Goal: Task Accomplishment & Management: Manage account settings

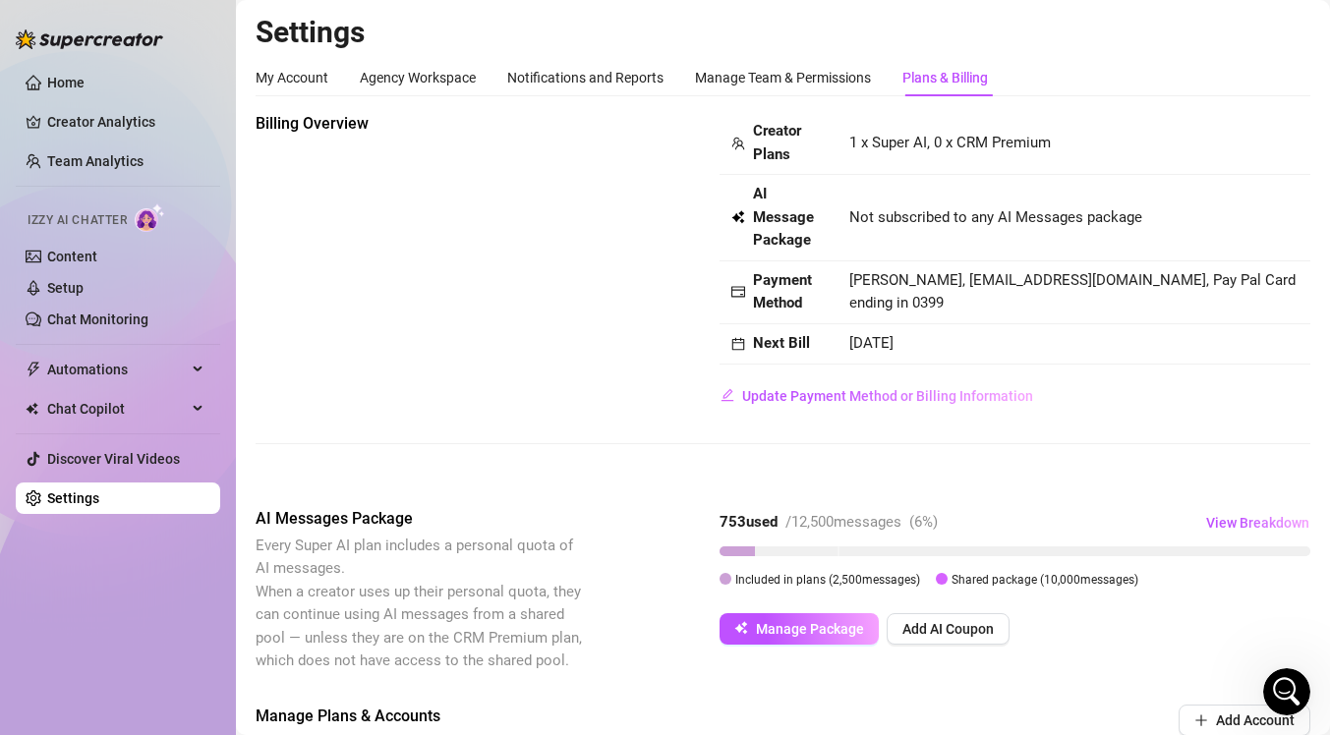
scroll to position [629, 0]
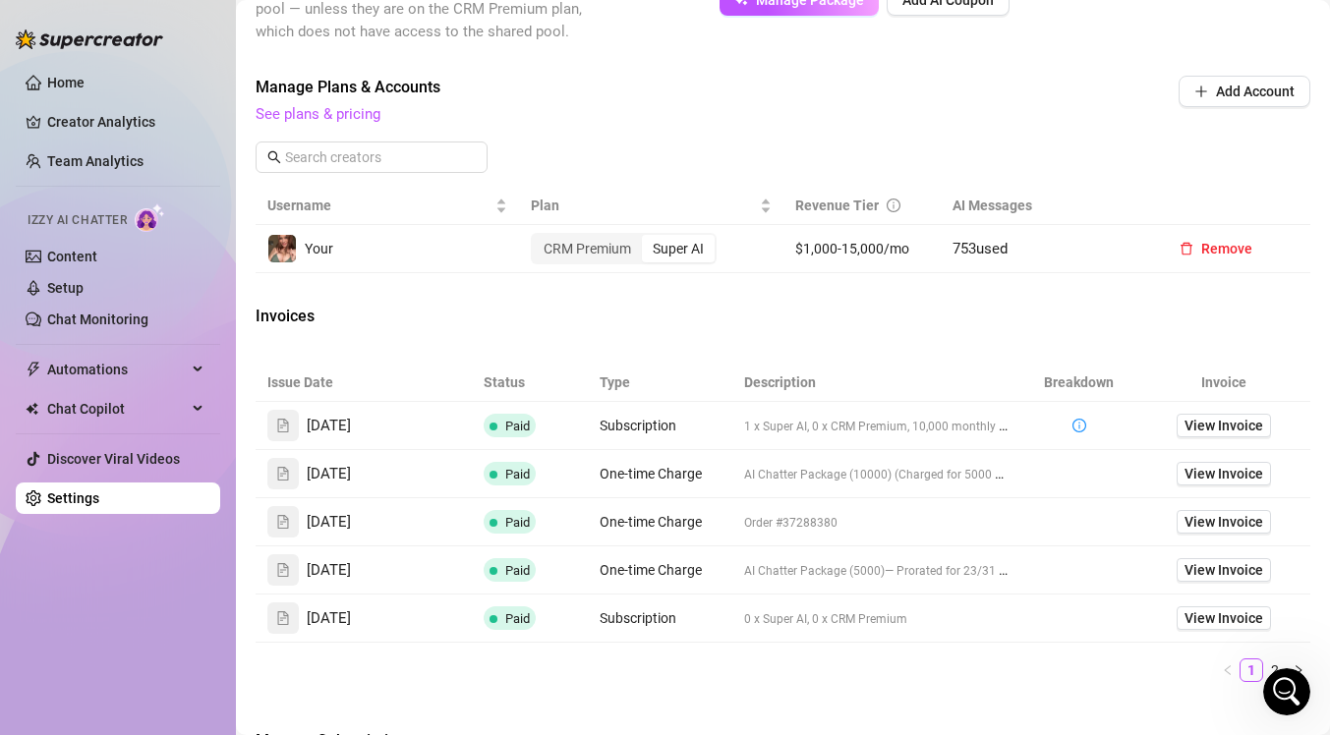
click at [1276, 691] on icon "Open Intercom Messenger" at bounding box center [1287, 692] width 32 height 32
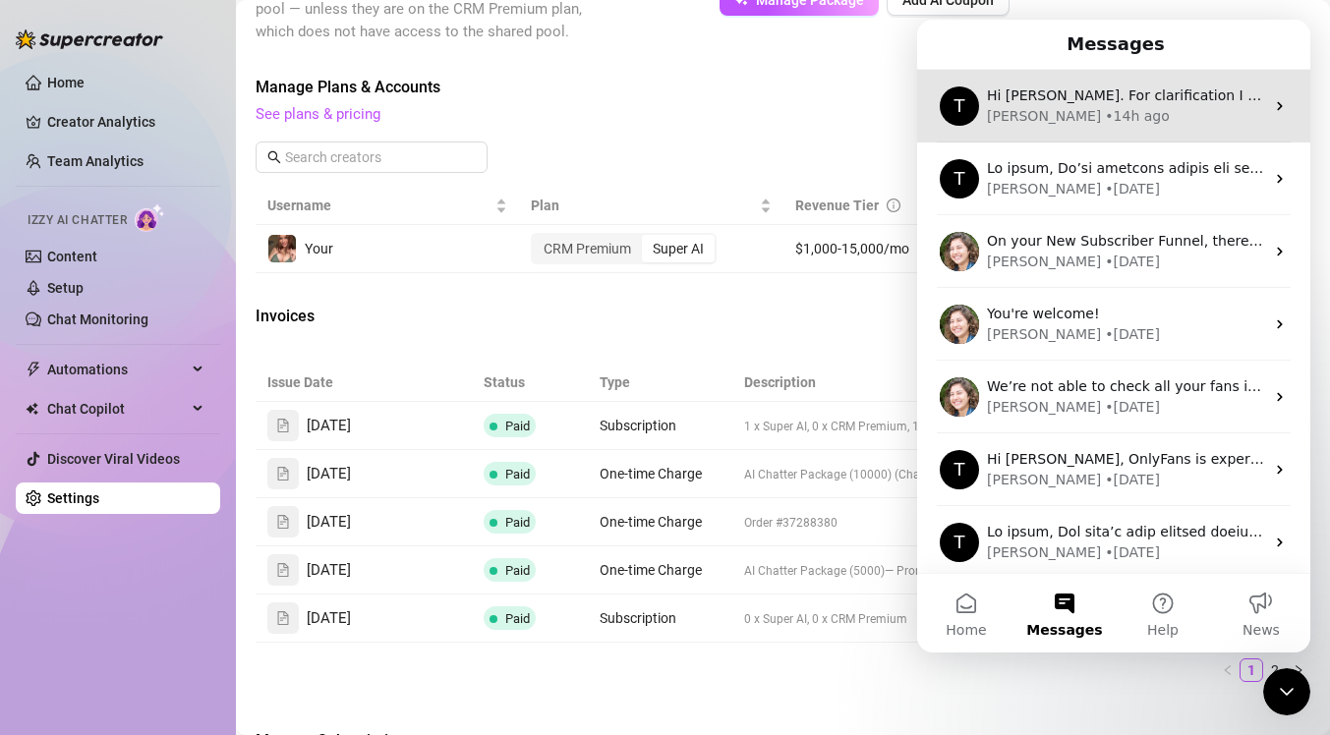
click at [1113, 114] on div "[PERSON_NAME] • 14h ago" at bounding box center [1125, 116] width 277 height 21
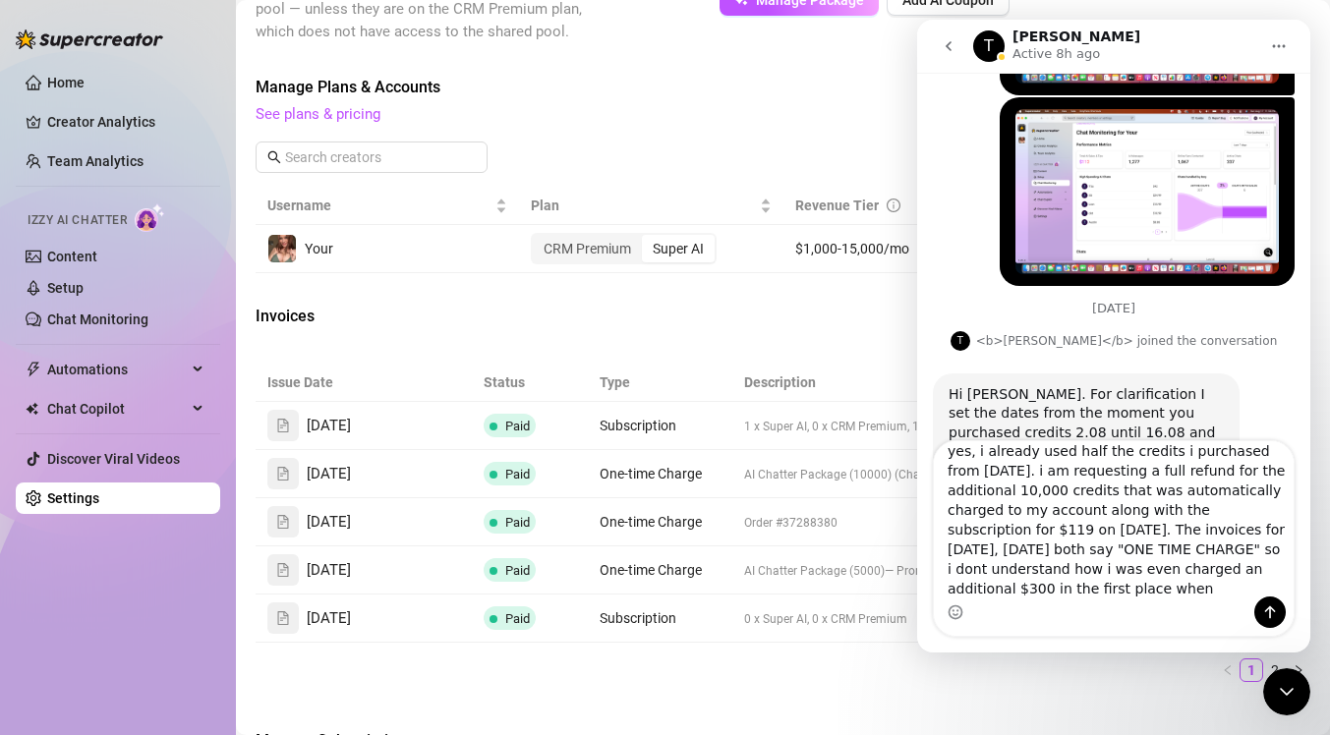
scroll to position [16, 0]
click at [949, 45] on icon "go back" at bounding box center [949, 46] width 16 height 16
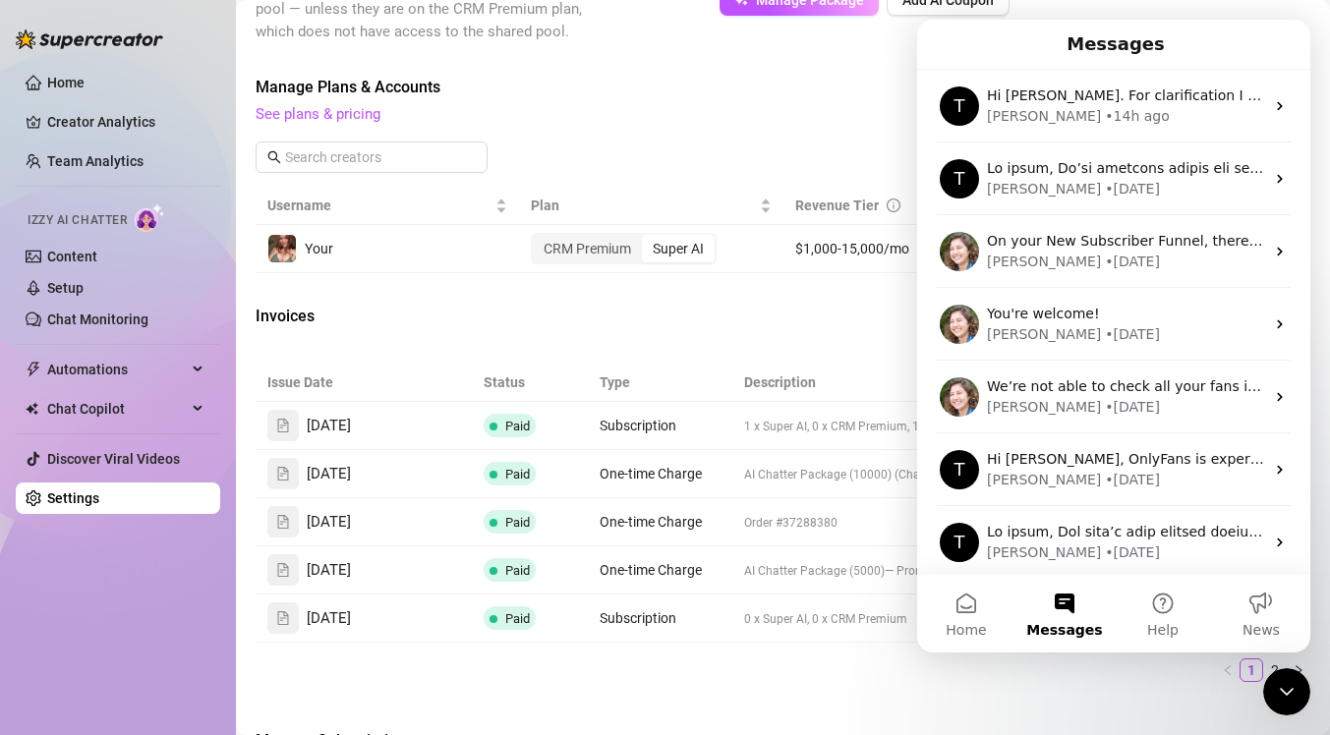
scroll to position [0, 0]
click at [882, 271] on td "$1,000-15,000/mo" at bounding box center [862, 249] width 158 height 48
click at [1292, 684] on icon "Close Intercom Messenger" at bounding box center [1287, 692] width 24 height 24
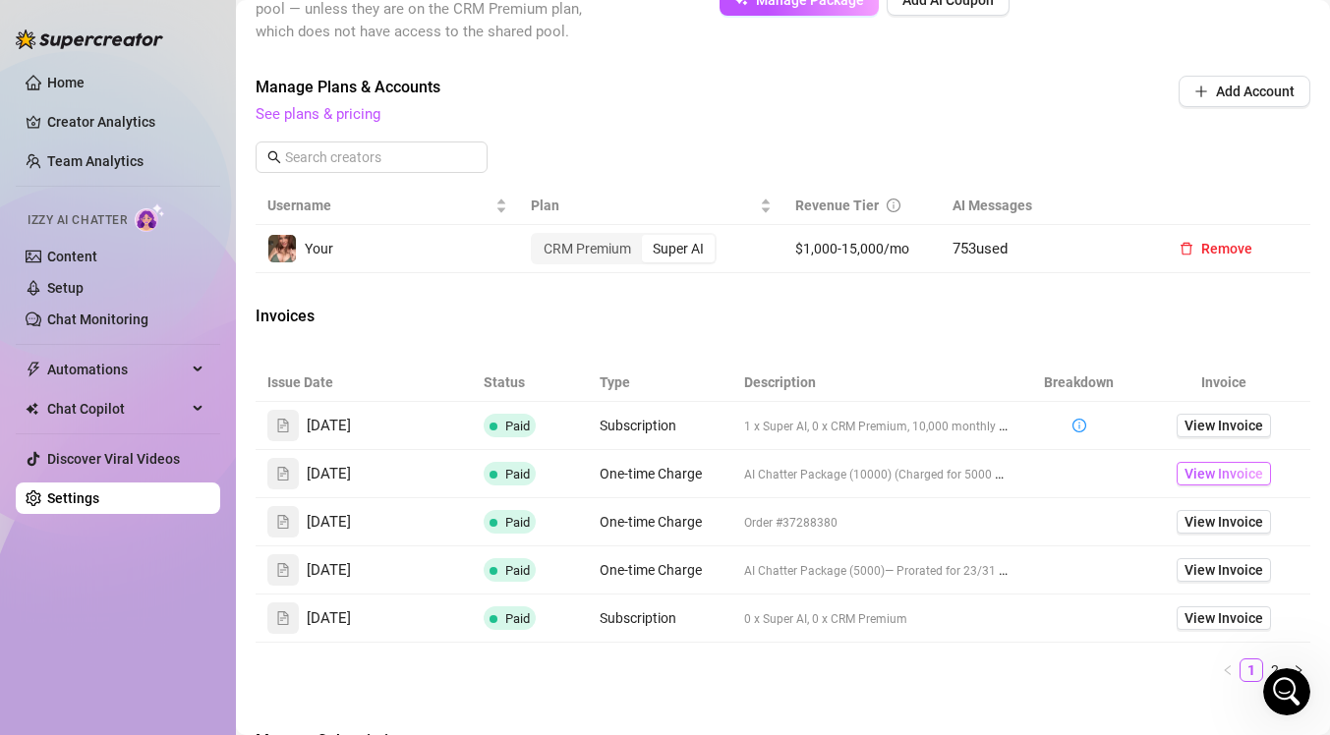
click at [1187, 475] on span "View Invoice" at bounding box center [1223, 474] width 79 height 22
click at [1314, 696] on main "Settings My Account Agency Workspace Notifications and Reports Manage Team & Pe…" at bounding box center [783, 127] width 1094 height 1512
click at [1201, 576] on span "View Invoice" at bounding box center [1223, 570] width 79 height 22
click at [1277, 693] on icon "Open Intercom Messenger" at bounding box center [1287, 692] width 32 height 32
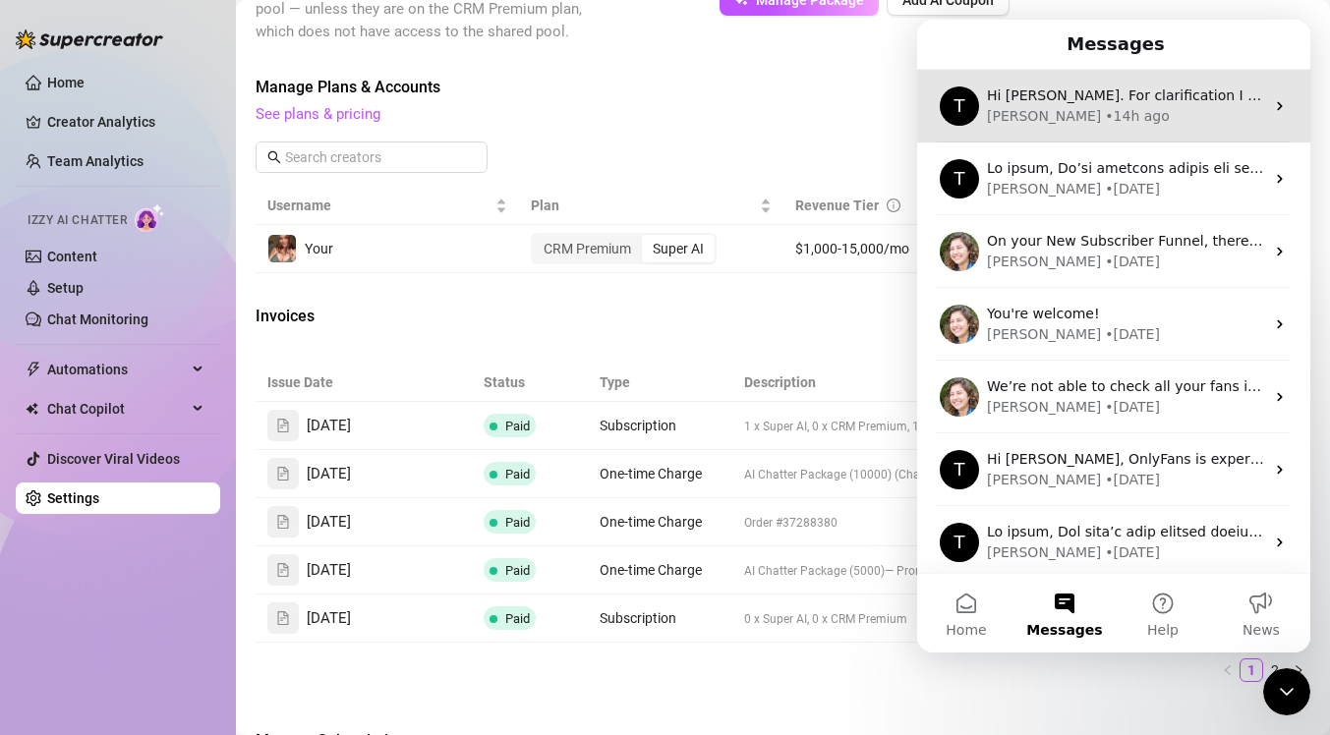
click at [1116, 111] on div "[PERSON_NAME] • 14h ago" at bounding box center [1125, 116] width 277 height 21
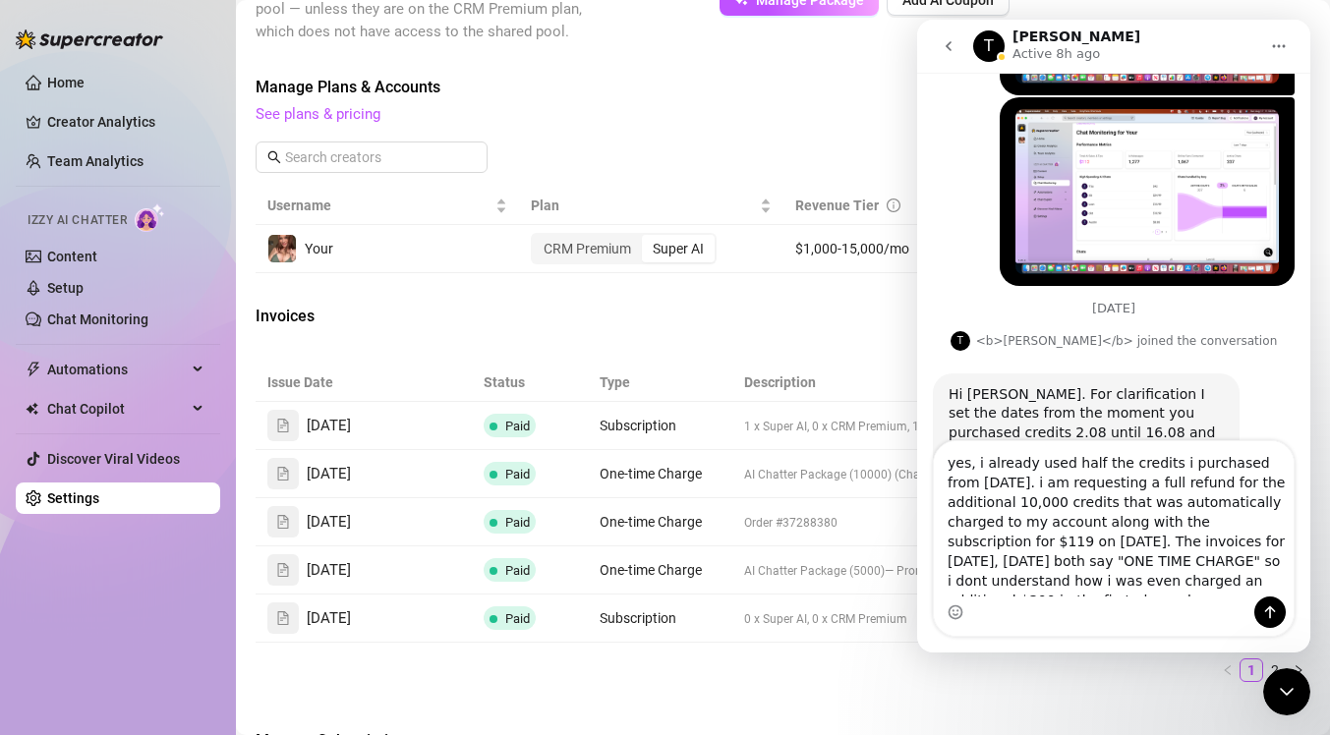
scroll to position [16, 0]
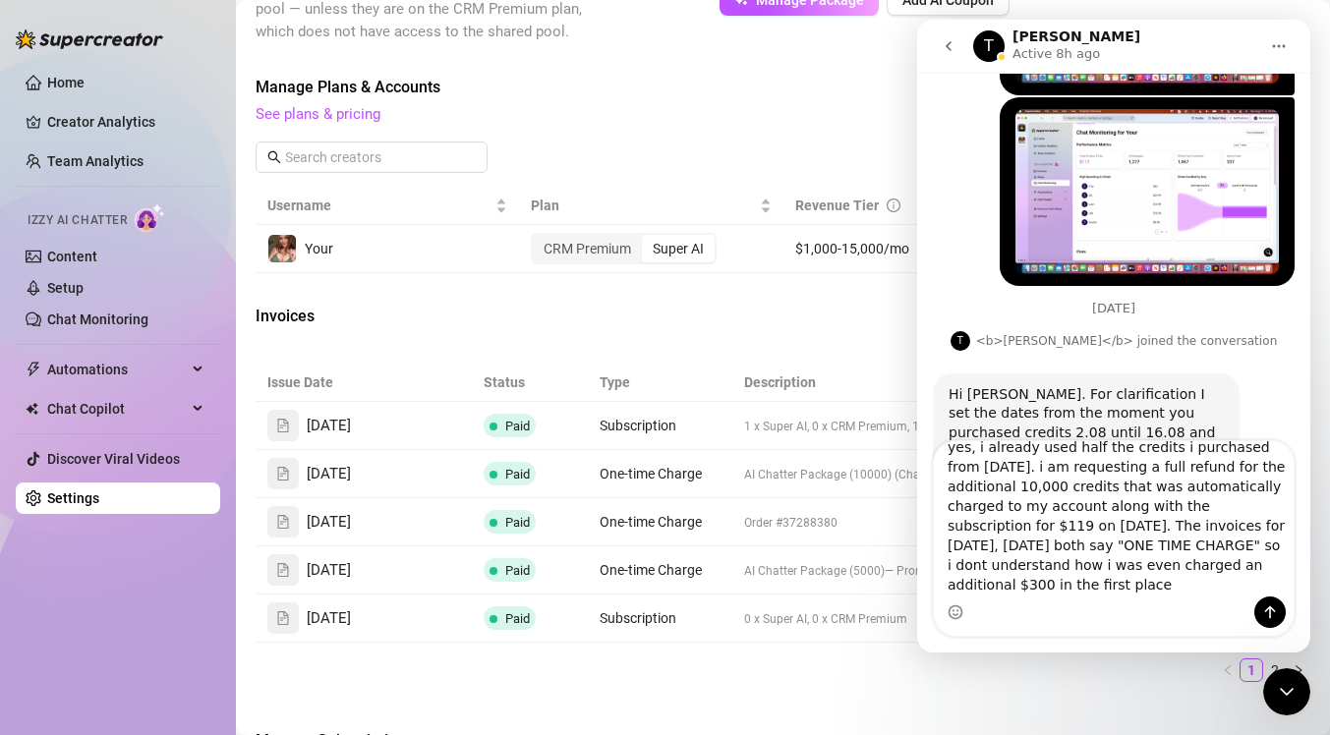
type textarea "yes, i already used half the credits i purchased from [DATE]. i am requesting a…"
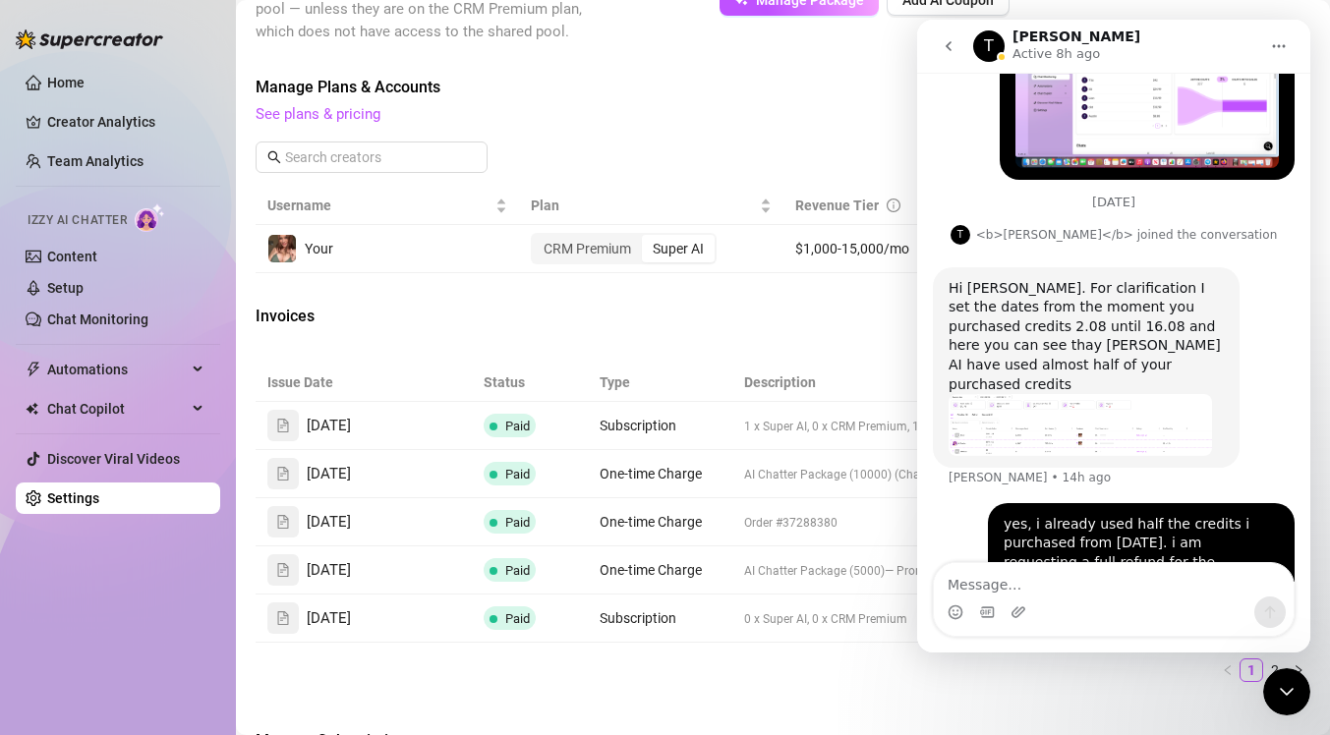
scroll to position [3434, 0]
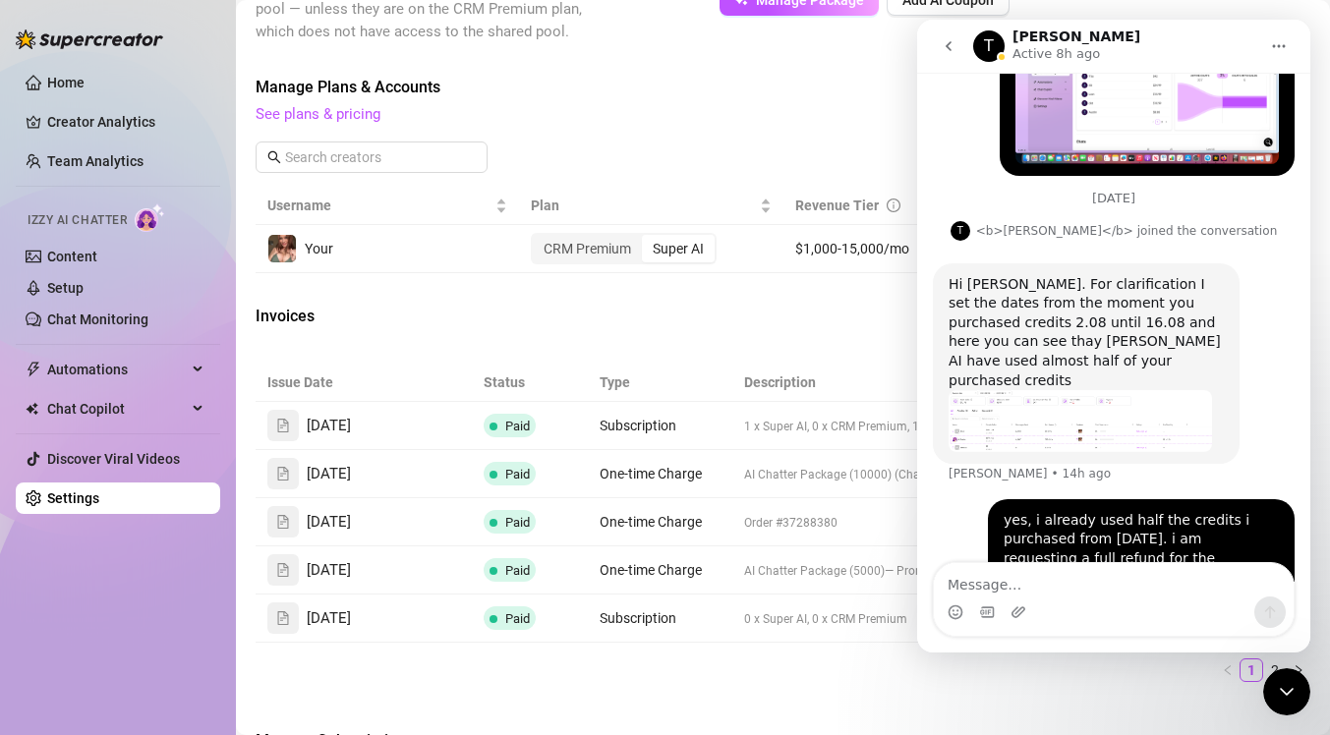
click at [950, 36] on button "go back" at bounding box center [948, 46] width 37 height 37
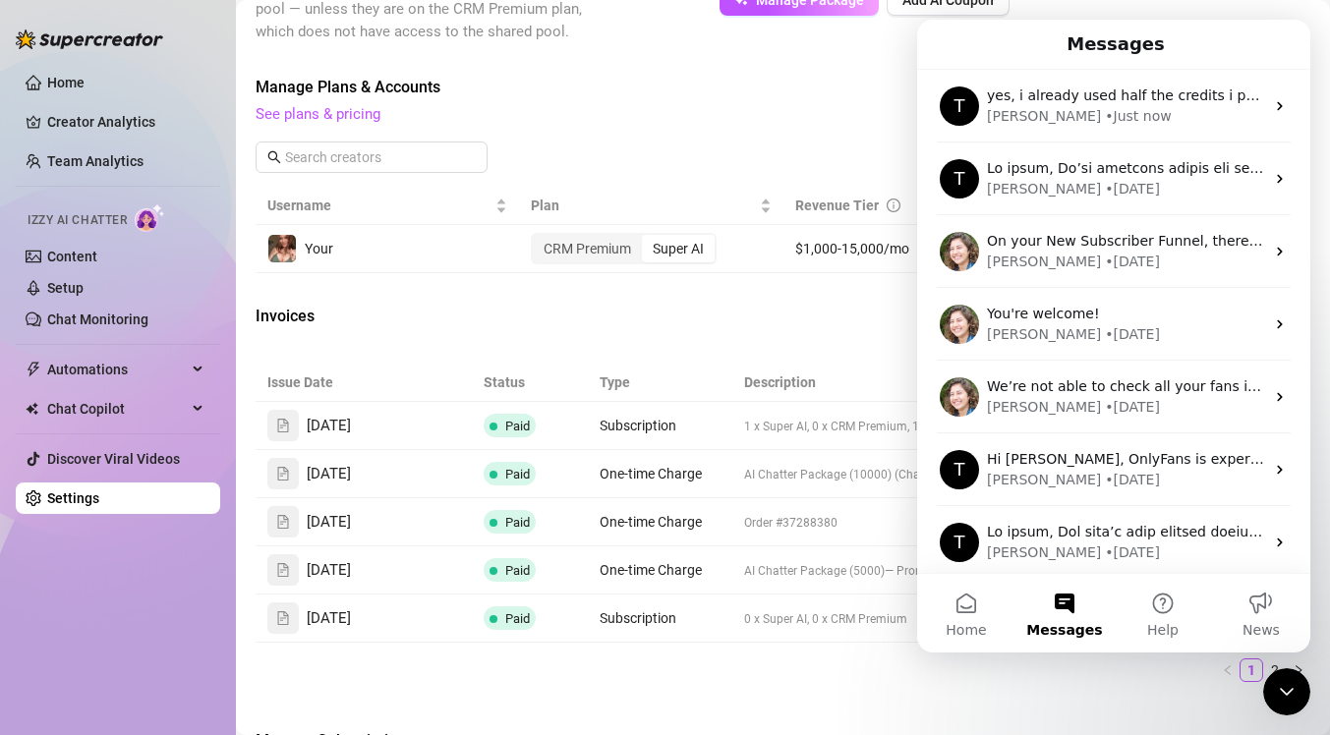
scroll to position [0, 0]
click at [735, 86] on span "Manage Plans & Accounts" at bounding box center [650, 88] width 789 height 24
click at [1277, 694] on icon "Close Intercom Messenger" at bounding box center [1287, 692] width 24 height 24
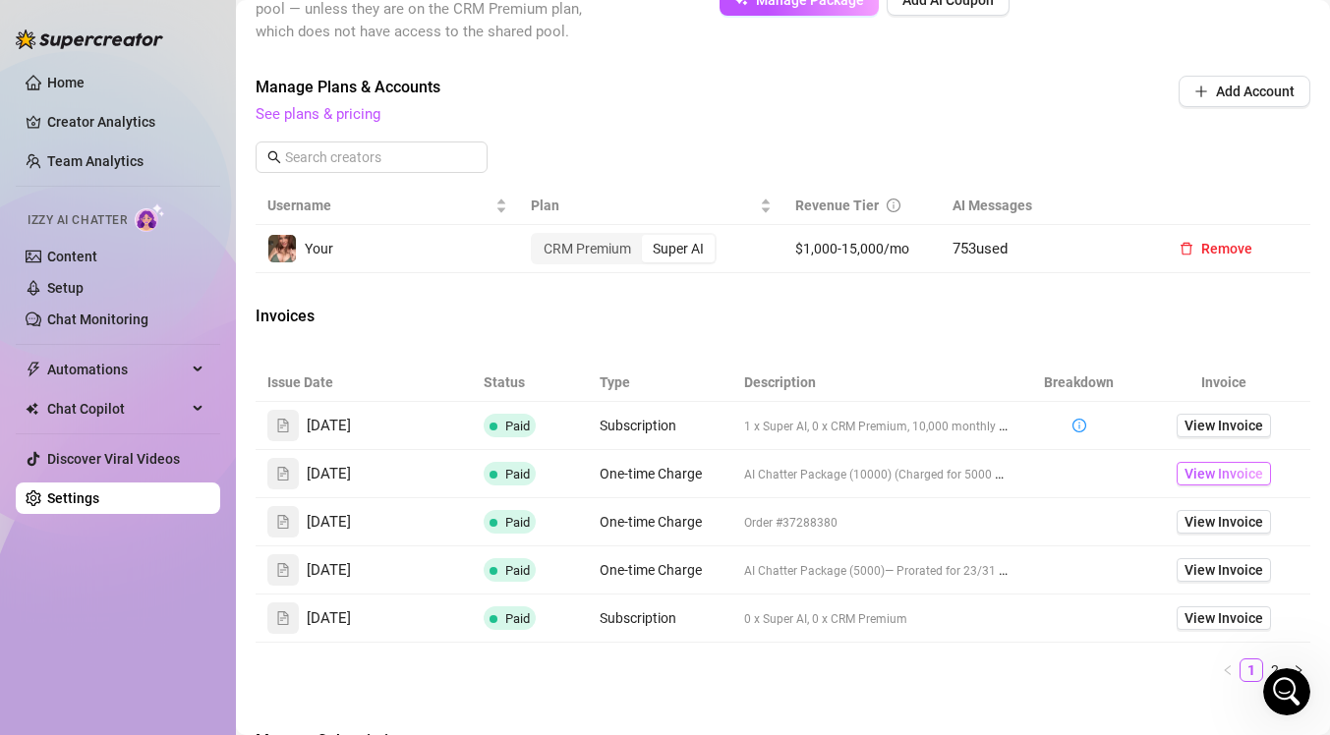
click at [1210, 465] on span "View Invoice" at bounding box center [1223, 474] width 79 height 22
click at [1289, 694] on icon "Open Intercom Messenger" at bounding box center [1287, 692] width 14 height 16
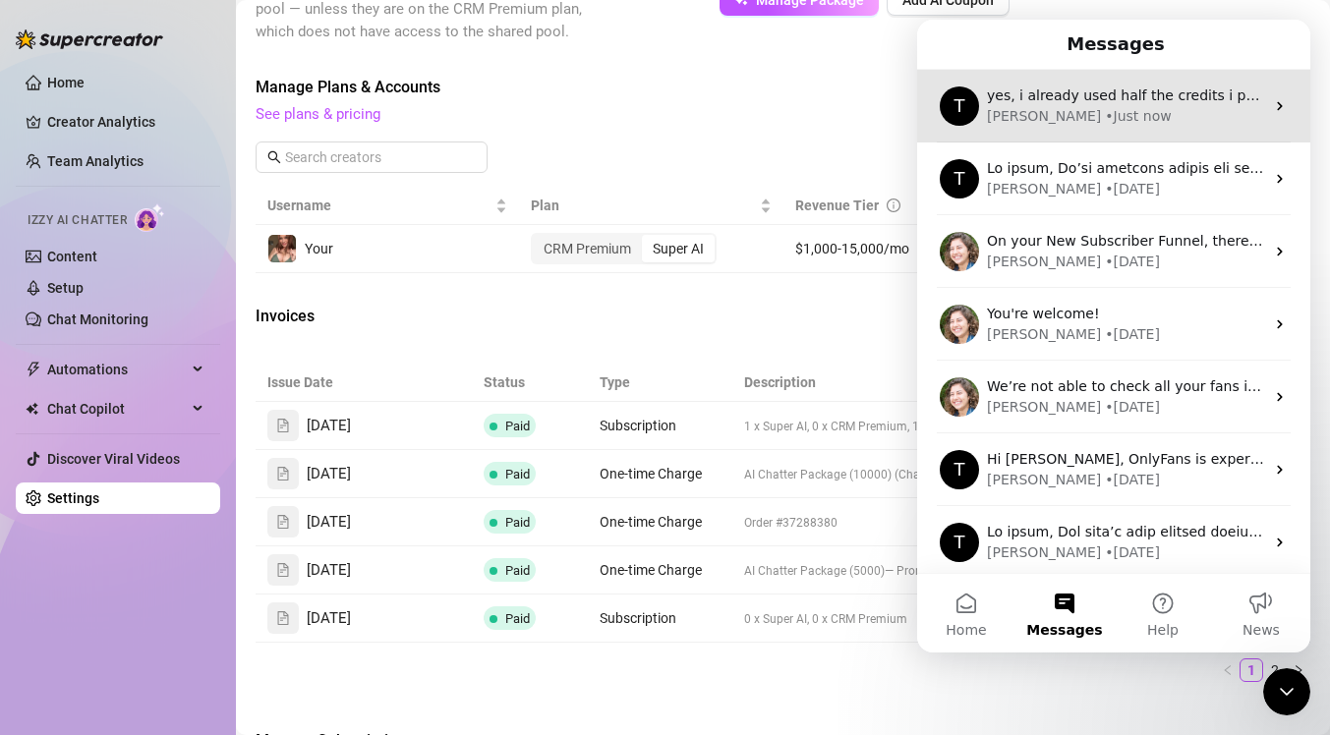
click at [1116, 117] on div "[PERSON_NAME] • Just now" at bounding box center [1125, 116] width 277 height 21
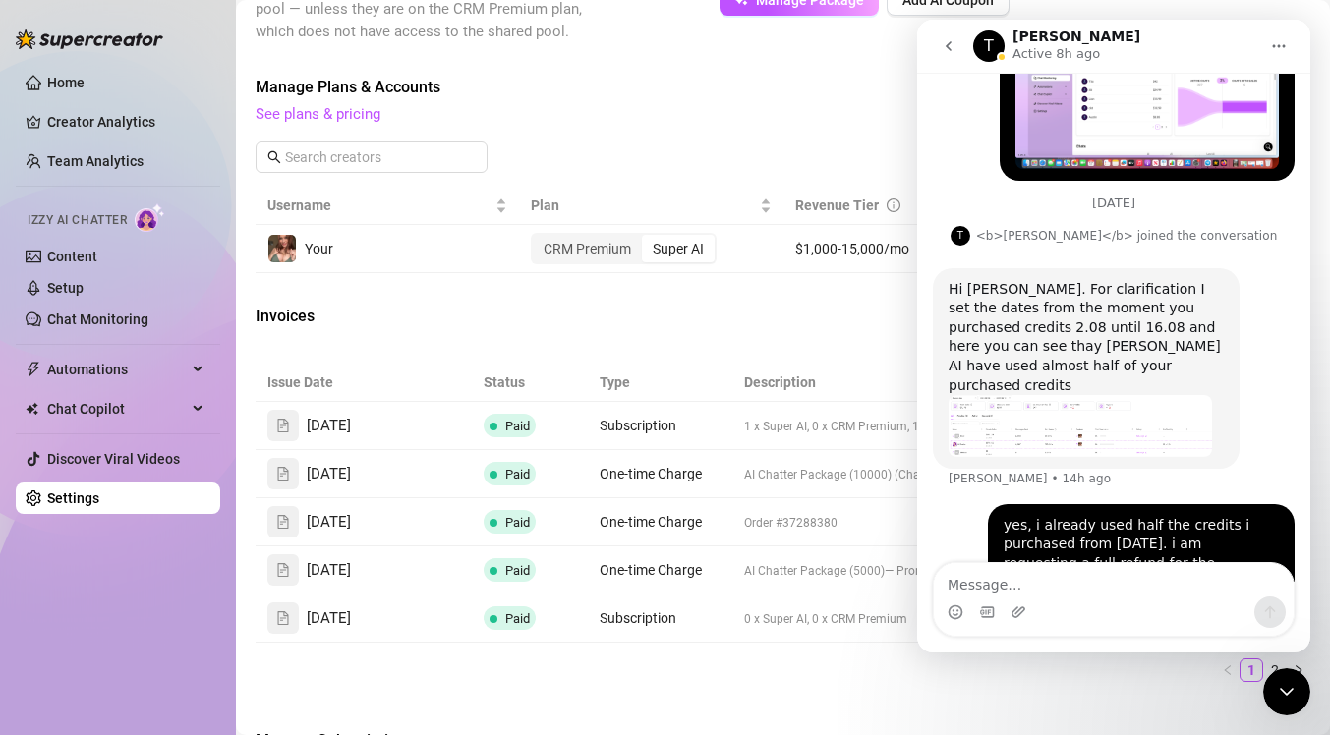
scroll to position [3434, 0]
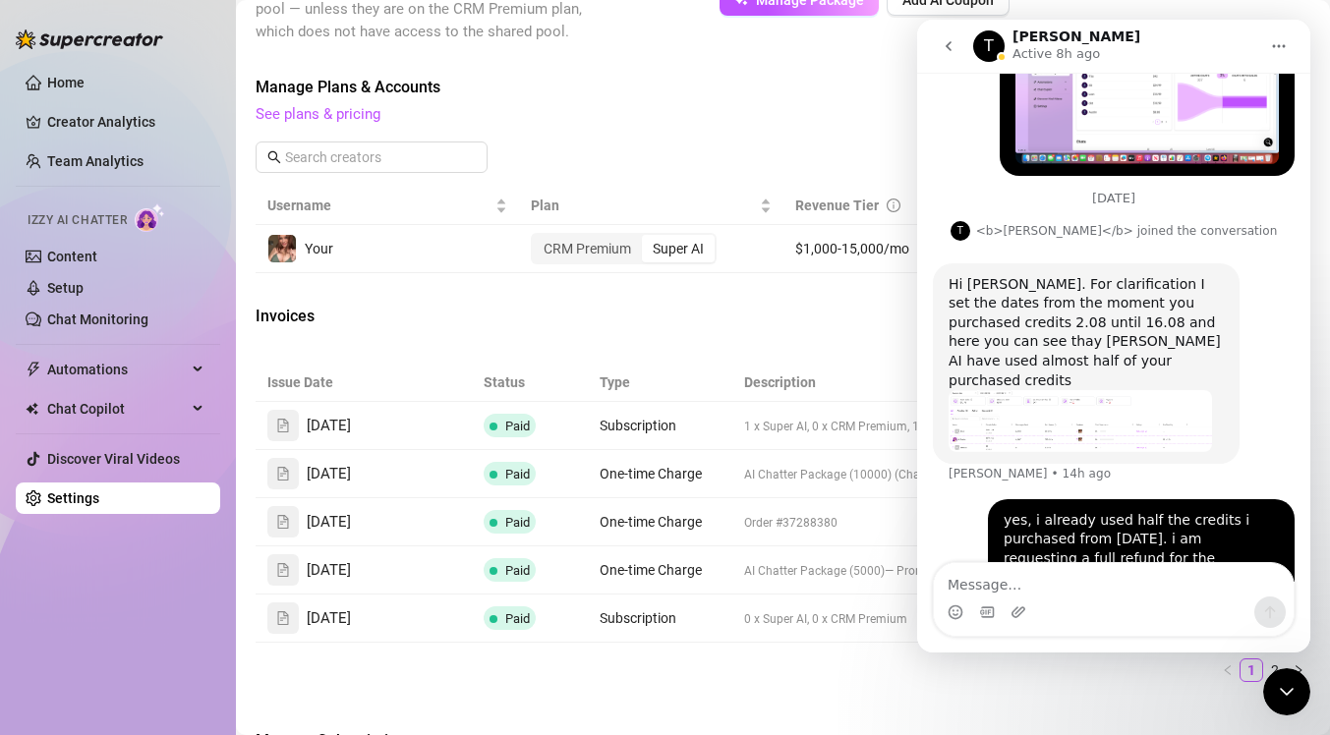
click at [1086, 595] on textarea "Message…" at bounding box center [1114, 579] width 360 height 33
type textarea "i hope i worded that correctly,"
click at [949, 38] on icon "go back" at bounding box center [949, 46] width 16 height 16
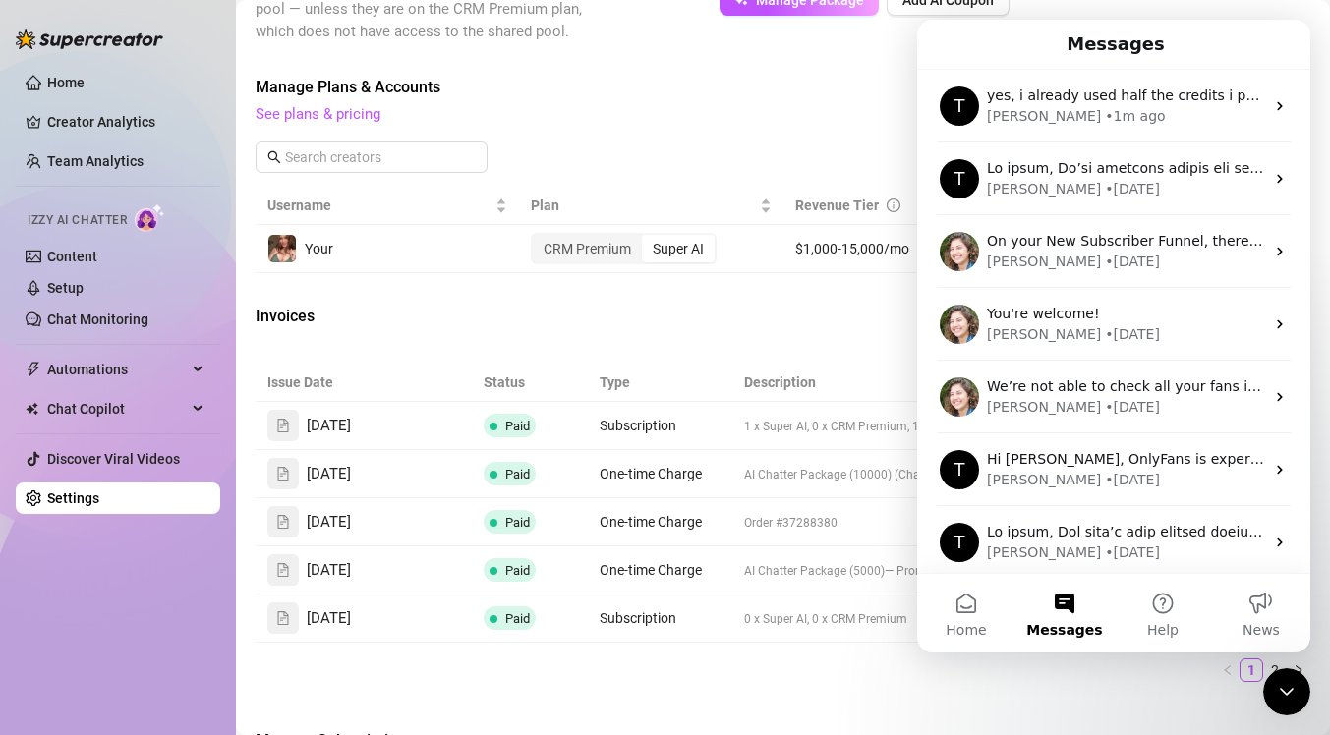
scroll to position [0, 0]
click at [804, 97] on span "Manage Plans & Accounts" at bounding box center [650, 88] width 789 height 24
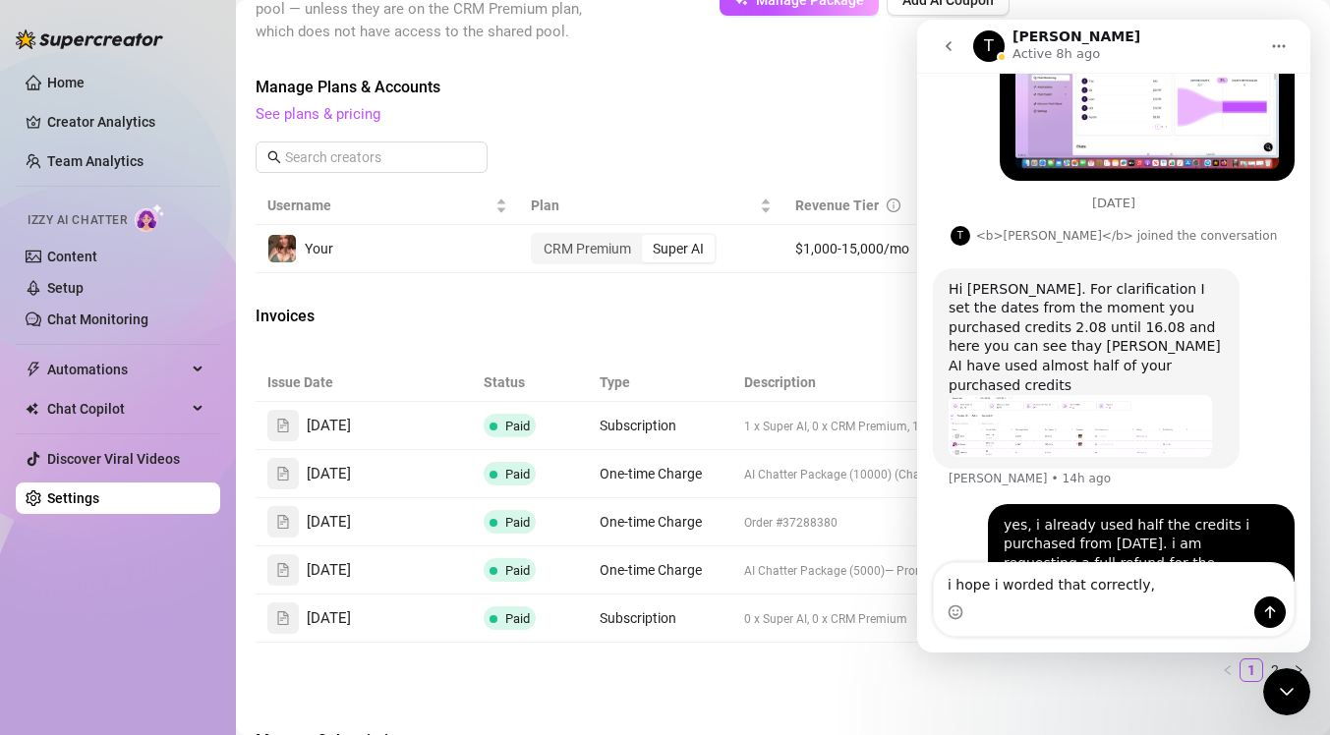
scroll to position [3434, 0]
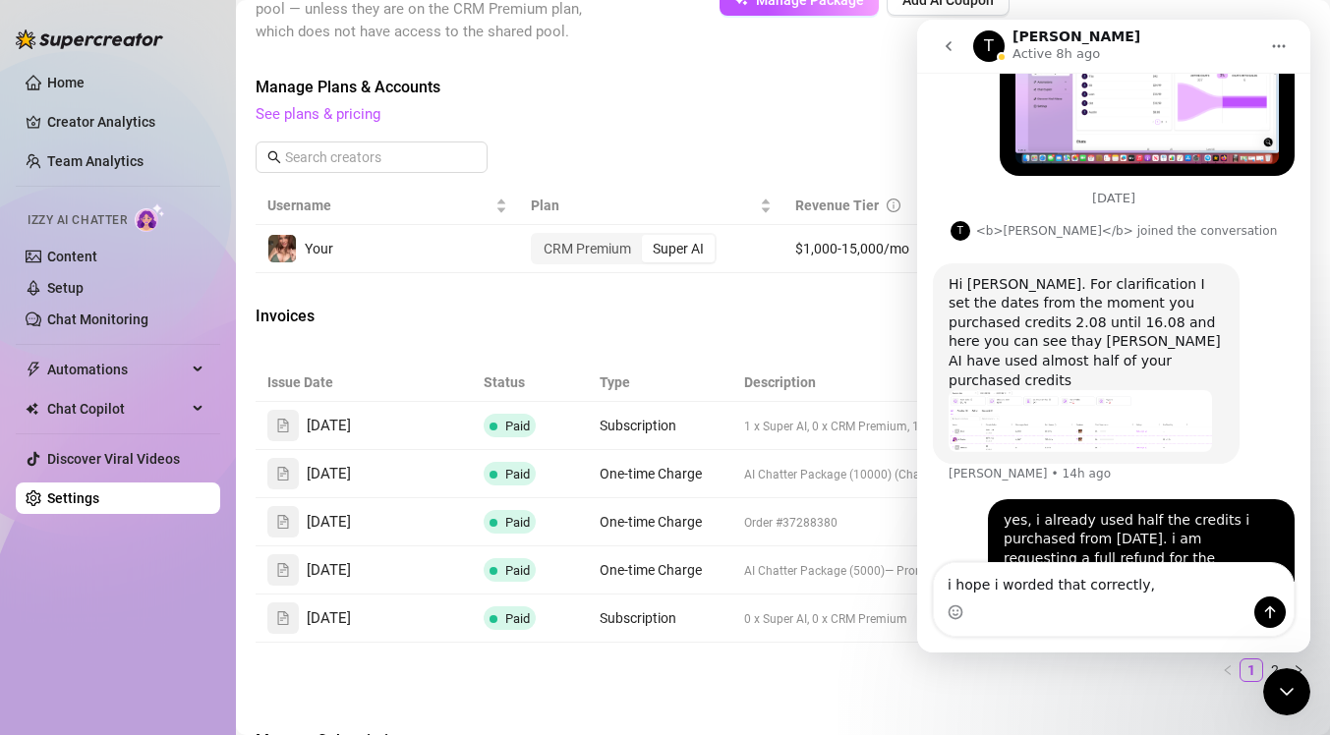
click at [1090, 585] on textarea "i hope i worded that correctly," at bounding box center [1114, 579] width 360 height 33
click at [813, 316] on div "Invoices" at bounding box center [783, 319] width 1055 height 28
click at [949, 44] on icon "go back" at bounding box center [949, 46] width 16 height 16
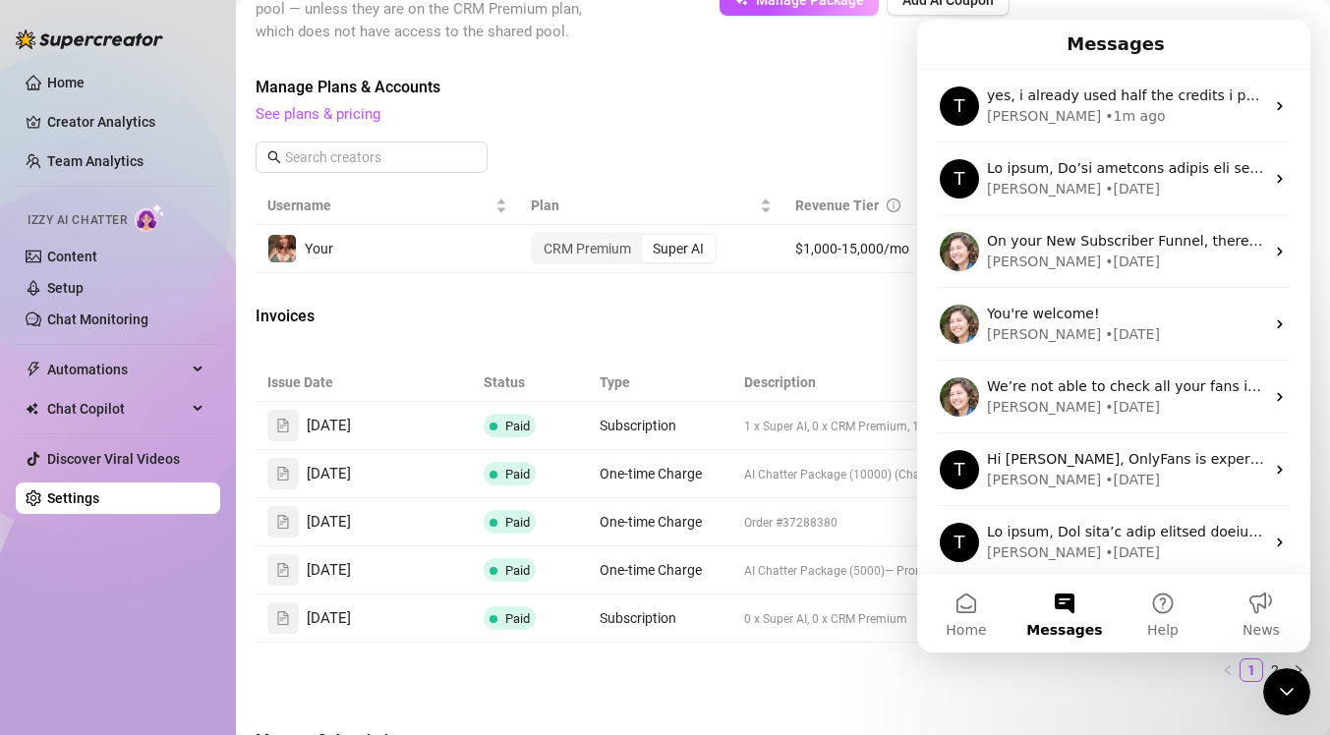
scroll to position [0, 0]
click at [1290, 684] on icon "Close Intercom Messenger" at bounding box center [1287, 692] width 24 height 24
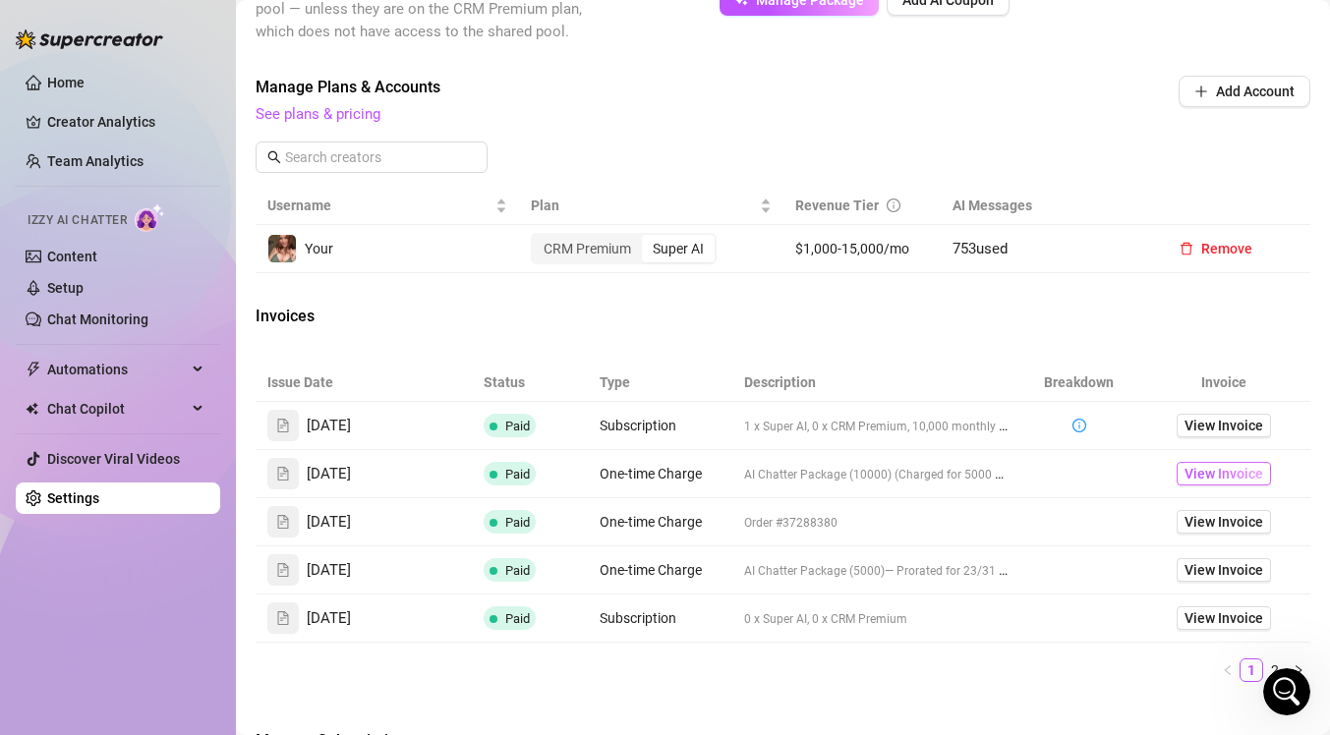
click at [1195, 472] on span "View Invoice" at bounding box center [1223, 474] width 79 height 22
click at [1184, 570] on span "View Invoice" at bounding box center [1223, 570] width 79 height 22
